Goal: Task Accomplishment & Management: Complete application form

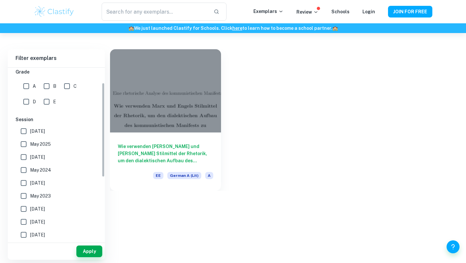
scroll to position [135, 0]
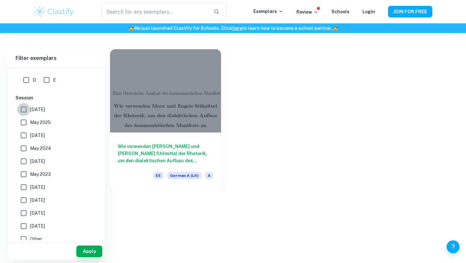
click at [25, 110] on input "[DATE]" at bounding box center [23, 109] width 13 height 13
checkbox input "true"
click at [95, 251] on button "Apply" at bounding box center [89, 251] width 26 height 12
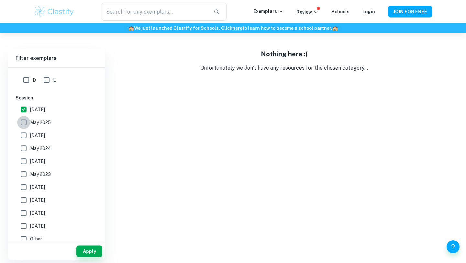
click at [27, 119] on input "May 2025" at bounding box center [23, 122] width 13 height 13
checkbox input "true"
click at [24, 108] on input "[DATE]" at bounding box center [23, 109] width 13 height 13
checkbox input "false"
click at [92, 249] on button "Apply" at bounding box center [89, 251] width 26 height 12
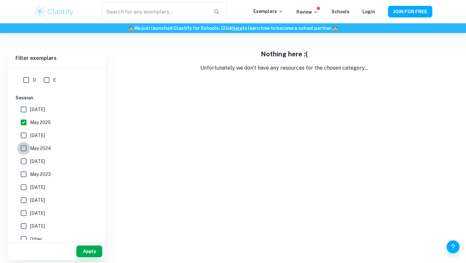
click at [25, 147] on input "May 2024" at bounding box center [23, 148] width 13 height 13
checkbox input "true"
click at [78, 249] on button "Apply" at bounding box center [89, 251] width 26 height 12
click at [29, 125] on input "May 2025" at bounding box center [23, 122] width 13 height 13
checkbox input "false"
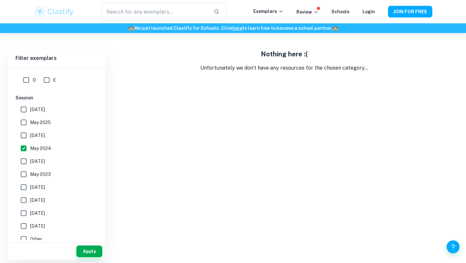
click at [21, 149] on input "May 2024" at bounding box center [23, 148] width 13 height 13
checkbox input "false"
click at [83, 253] on button "Apply" at bounding box center [89, 251] width 26 height 12
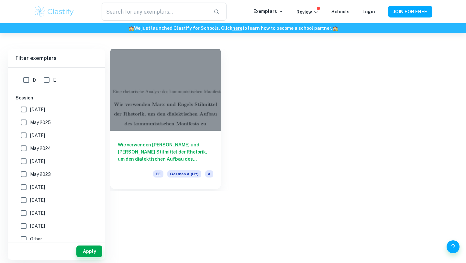
click at [149, 103] on div at bounding box center [165, 89] width 111 height 83
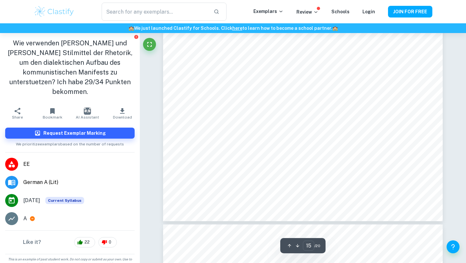
scroll to position [5964, 0]
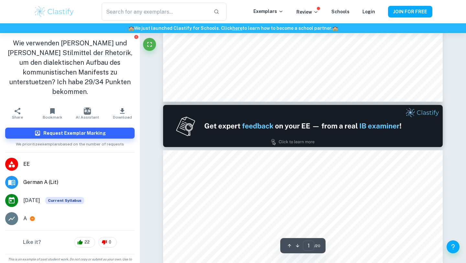
type input "2"
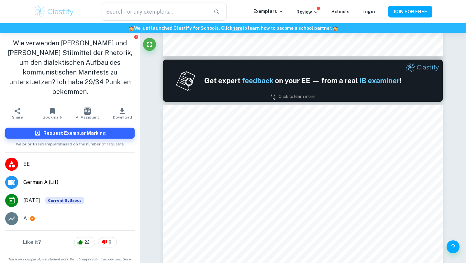
scroll to position [383, 0]
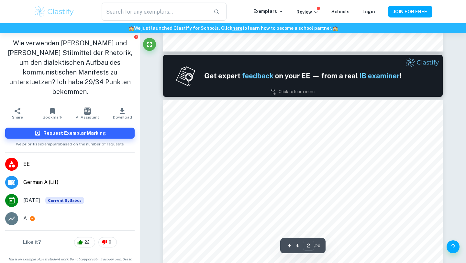
click at [247, 81] on img at bounding box center [302, 76] width 279 height 42
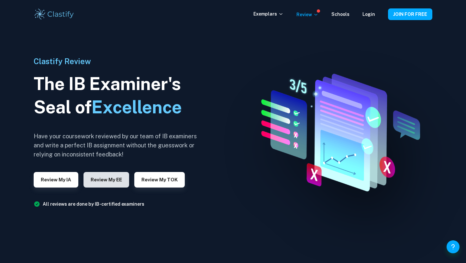
click at [92, 177] on button "Review my EE" at bounding box center [106, 180] width 46 height 16
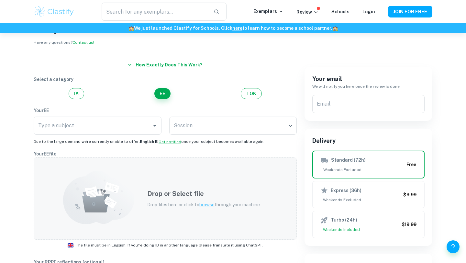
scroll to position [49, 0]
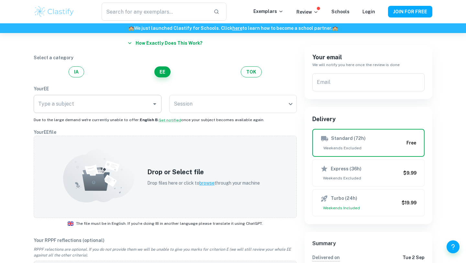
click at [145, 106] on input "Type a subject" at bounding box center [93, 104] width 112 height 12
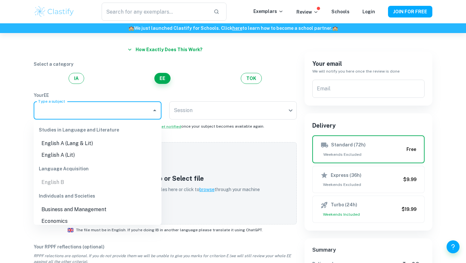
scroll to position [42, 0]
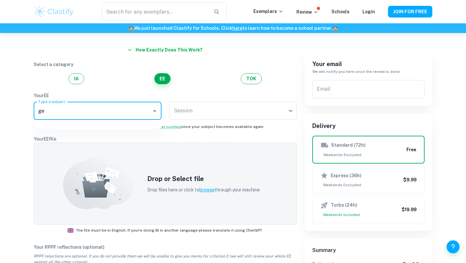
type input "g"
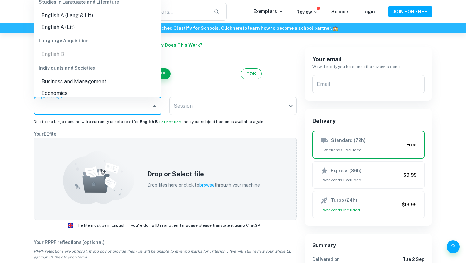
scroll to position [0, 0]
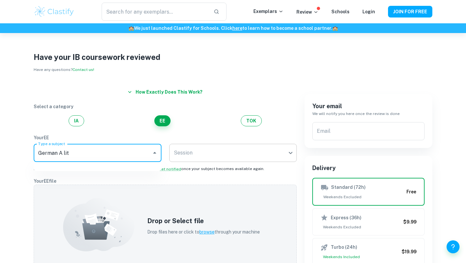
type input "German A lit"
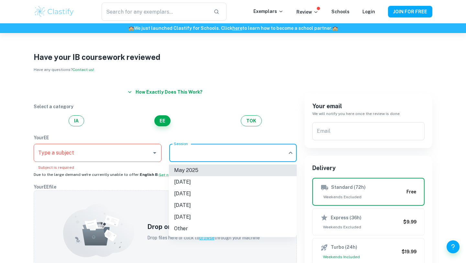
click at [214, 154] on body "We value your privacy We use cookies to enhance your browsing experience, serve…" at bounding box center [233, 164] width 466 height 263
click at [123, 187] on div at bounding box center [233, 131] width 466 height 263
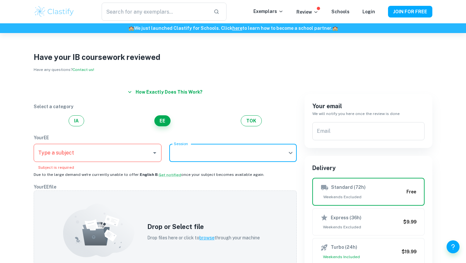
scroll to position [1, 0]
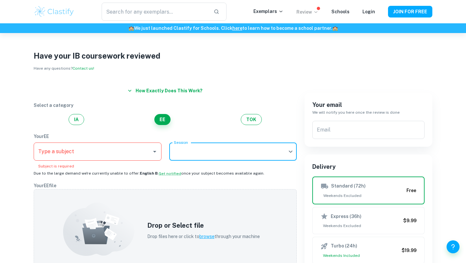
click at [314, 14] on p "Review" at bounding box center [307, 11] width 22 height 7
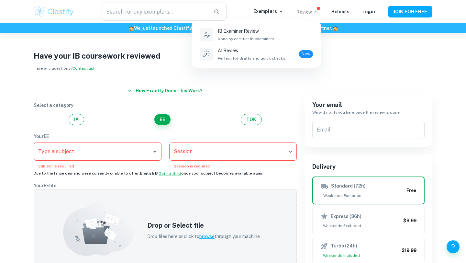
click at [345, 13] on div at bounding box center [233, 131] width 466 height 263
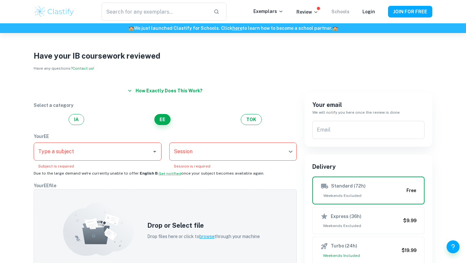
click at [345, 13] on link "Schools" at bounding box center [340, 11] width 18 height 5
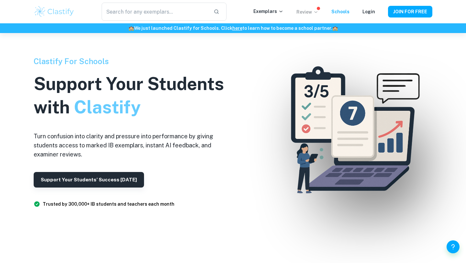
click at [312, 12] on p "Review" at bounding box center [307, 11] width 22 height 7
